Goal: Navigation & Orientation: Find specific page/section

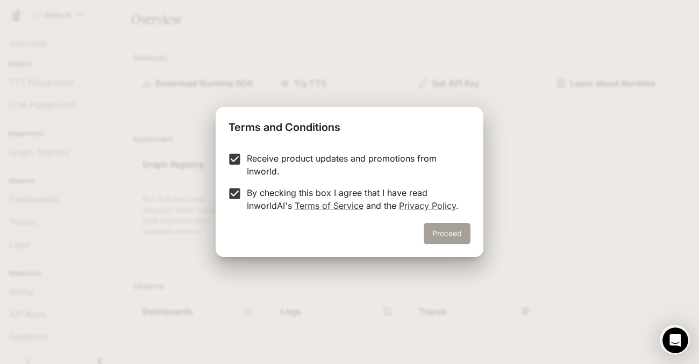
click at [449, 234] on button "Proceed" at bounding box center [446, 233] width 47 height 21
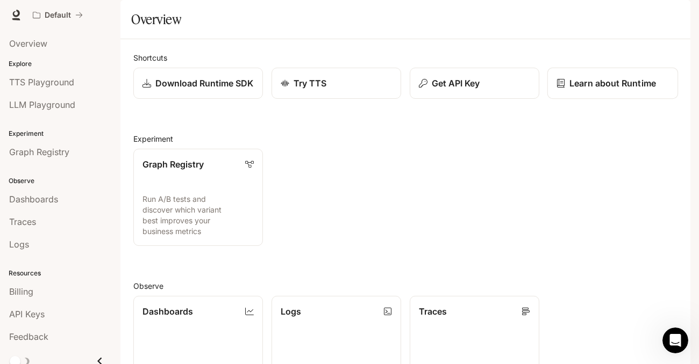
click at [606, 90] on p "Learn about Runtime" at bounding box center [612, 83] width 87 height 13
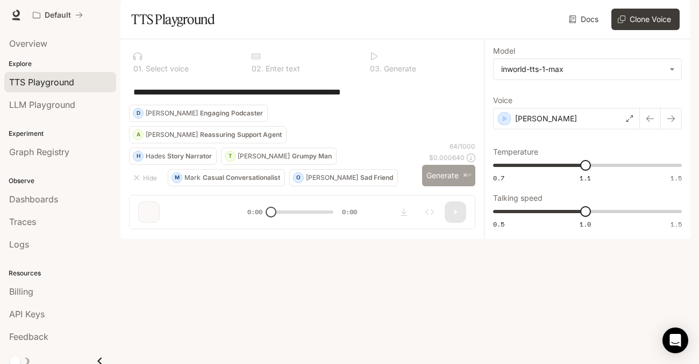
click at [448, 187] on button "Generate ⌘⏎" at bounding box center [448, 176] width 53 height 22
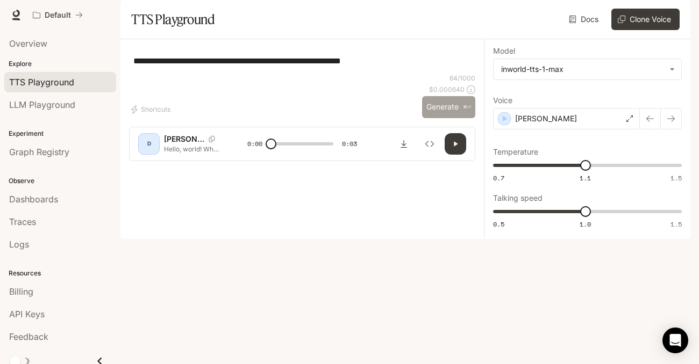
click at [444, 118] on button "Generate ⌘⏎" at bounding box center [448, 107] width 53 height 22
type input "*"
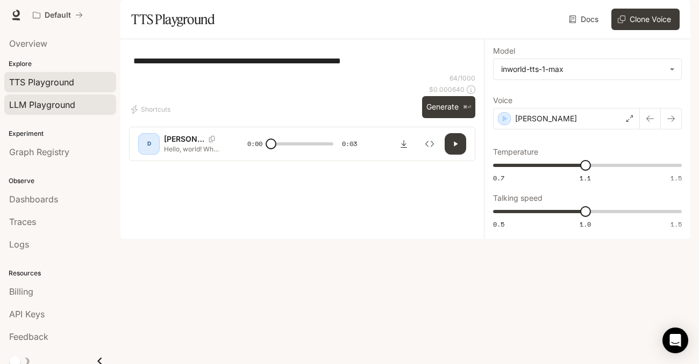
click at [35, 102] on span "LLM Playground" at bounding box center [42, 104] width 66 height 13
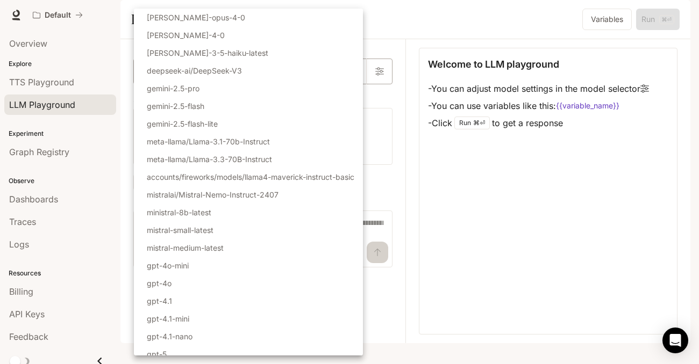
click at [354, 100] on body "Skip to main content Default Runtime Runtime Documentation Documentation Portal…" at bounding box center [349, 182] width 699 height 364
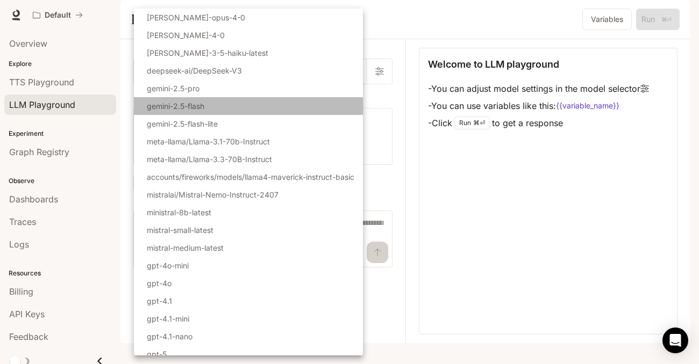
click at [352, 101] on li "gemini-2.5-flash" at bounding box center [248, 106] width 229 height 18
type input "**********"
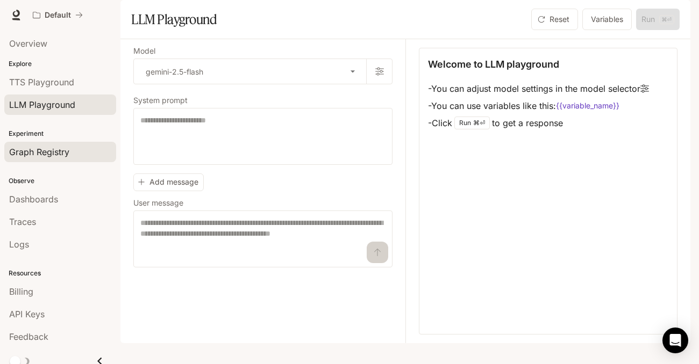
click at [38, 152] on span "Graph Registry" at bounding box center [39, 152] width 60 height 13
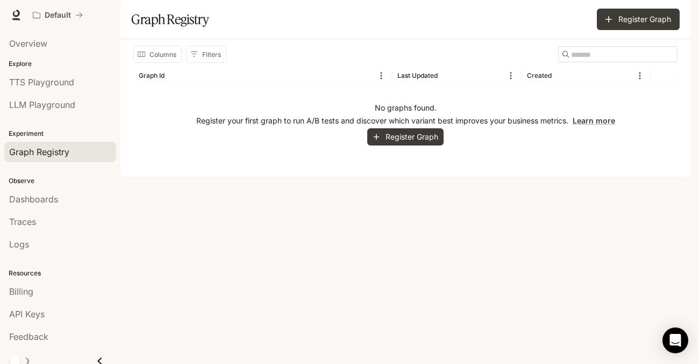
scroll to position [8, 0]
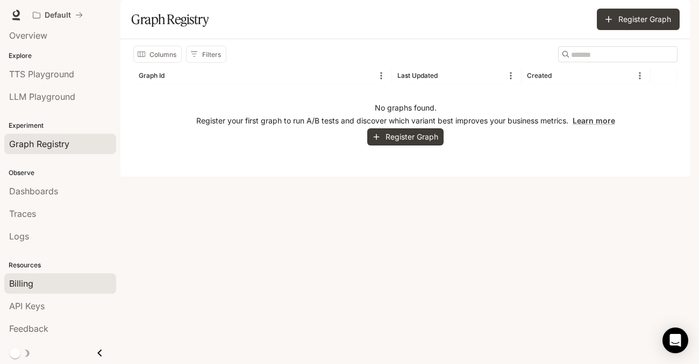
click at [24, 285] on span "Billing" at bounding box center [21, 283] width 24 height 13
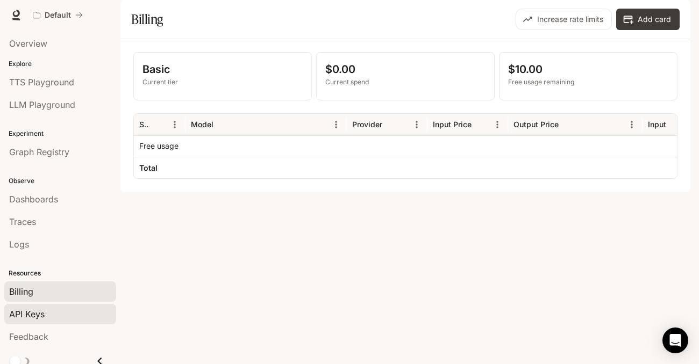
click at [39, 315] on span "API Keys" at bounding box center [26, 314] width 35 height 13
